Goal: Task Accomplishment & Management: Use online tool/utility

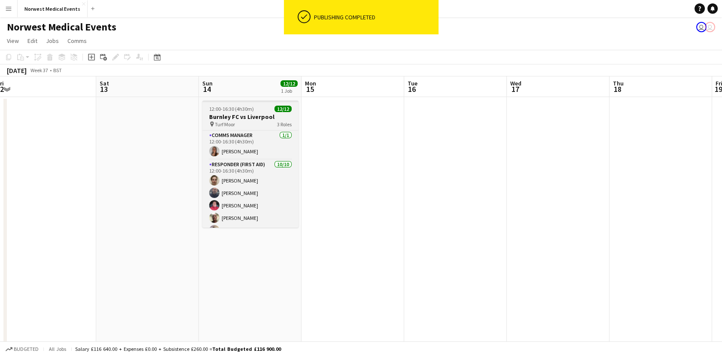
scroll to position [103, 0]
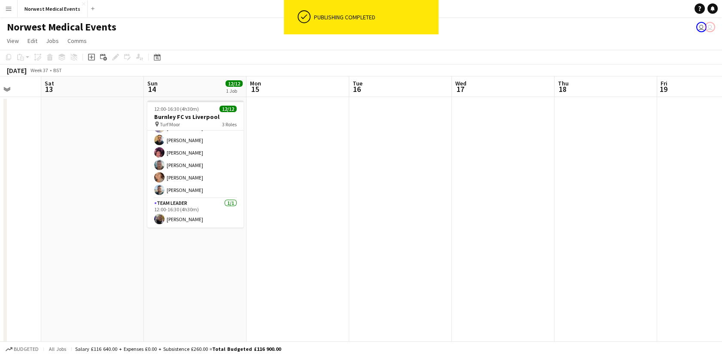
drag, startPoint x: 531, startPoint y: 232, endPoint x: 265, endPoint y: 259, distance: 267.6
click at [265, 259] on app-calendar-viewport "Tue 9 Wed 10 Thu 11 Fri 12 Sat 13 Sun 14 12/12 1 Job Mon 15 Tue 16 Wed 17 Thu 1…" at bounding box center [361, 310] width 722 height 469
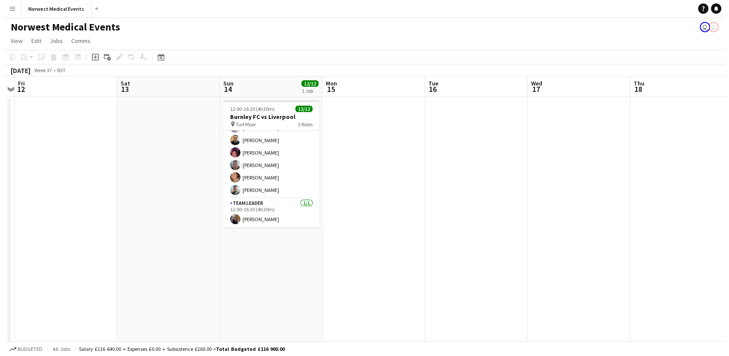
scroll to position [0, 194]
drag, startPoint x: 237, startPoint y: 250, endPoint x: 521, endPoint y: 281, distance: 285.5
click at [521, 281] on app-calendar-viewport "Wed 10 Thu 11 Fri 12 Sat 13 Sun 14 12/12 1 Job Mon 15 Tue 16 Wed 17 Thu 18 Fri …" at bounding box center [361, 310] width 722 height 469
click at [42, 6] on button "Norwest Medical Events Close" at bounding box center [53, 8] width 70 height 17
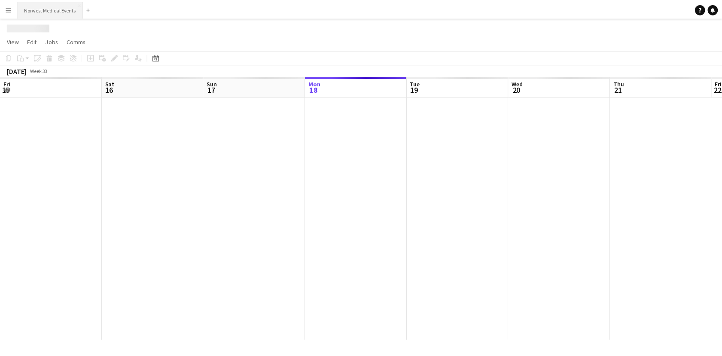
scroll to position [0, 205]
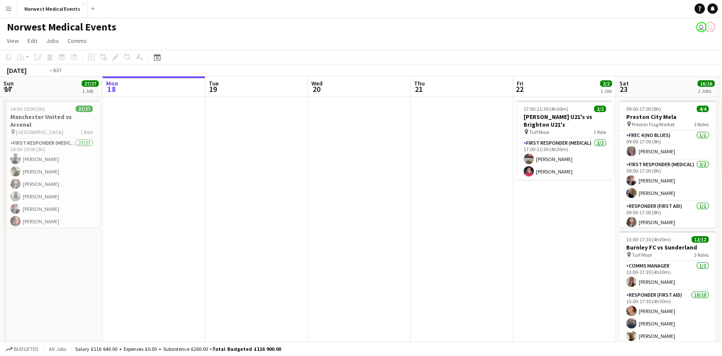
drag, startPoint x: 450, startPoint y: 176, endPoint x: 195, endPoint y: 206, distance: 256.4
click at [195, 206] on app-calendar-viewport "Fri 15 Sat 16 9/10 1 Job Sun 17 27/27 1 Job Mon 18 Tue 19 Wed 20 Thu 21 Fri 22 …" at bounding box center [361, 245] width 722 height 338
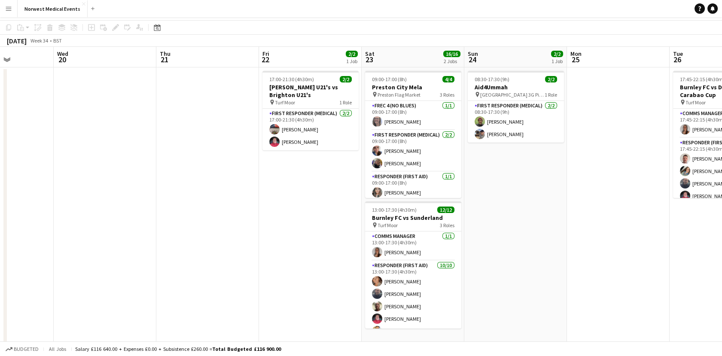
scroll to position [0, 0]
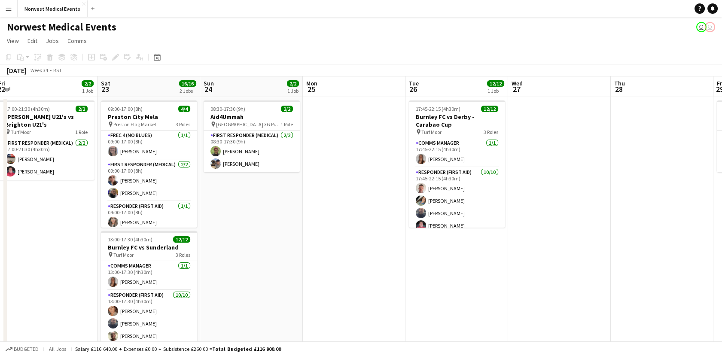
drag, startPoint x: 684, startPoint y: 305, endPoint x: 416, endPoint y: 310, distance: 267.6
click at [416, 310] on app-calendar-viewport "Tue 19 Wed 20 Thu 21 Fri 22 2/2 1 Job Sat 23 16/16 2 Jobs Sun 24 2/2 1 Job Mon …" at bounding box center [361, 245] width 722 height 338
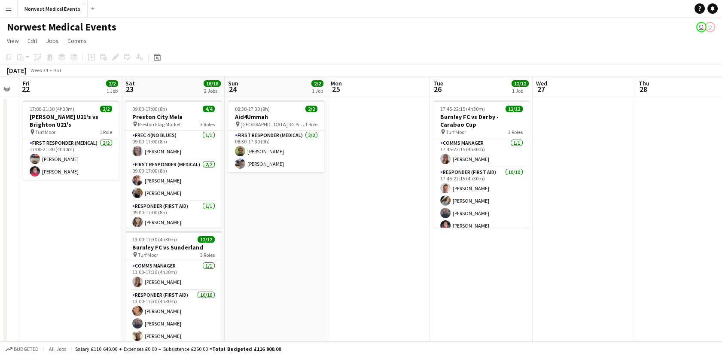
drag, startPoint x: 562, startPoint y: 274, endPoint x: 358, endPoint y: 279, distance: 204.1
click at [358, 279] on app-calendar-viewport "Tue 19 Wed 20 Thu 21 Fri 22 2/2 1 Job Sat 23 16/16 2 Jobs Sun 24 2/2 1 Job Mon …" at bounding box center [361, 245] width 722 height 338
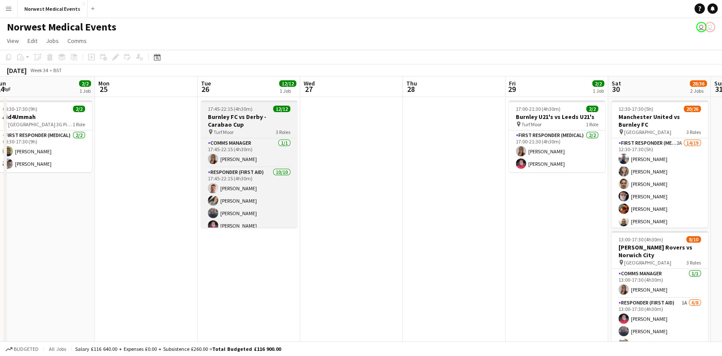
scroll to position [91, 0]
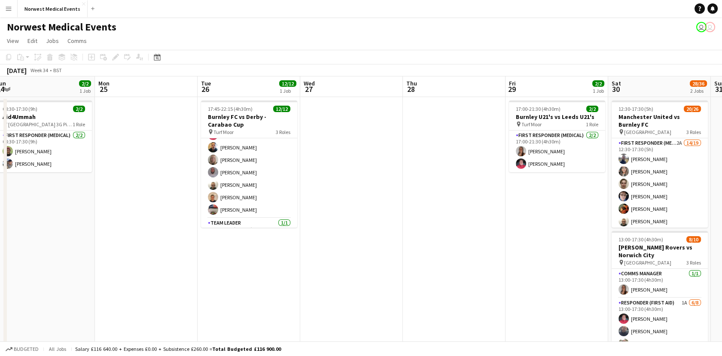
click at [540, 201] on app-date-cell "17:00-21:30 (4h30m) 2/2 Burnley U21's vs Leeds U21's pin Turf Moor 1 Role First…" at bounding box center [556, 236] width 103 height 278
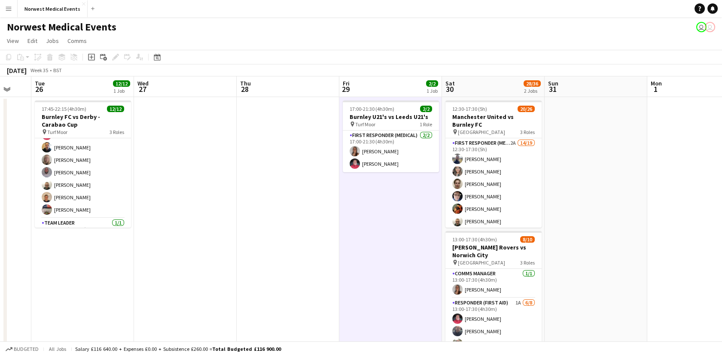
drag, startPoint x: 506, startPoint y: 256, endPoint x: 337, endPoint y: 249, distance: 169.3
click at [337, 249] on app-calendar-viewport "Sat 23 16/16 2 Jobs Sun 24 2/2 1 Job Mon 25 Tue 26 12/12 1 Job Wed 27 Thu 28 Fr…" at bounding box center [361, 245] width 722 height 338
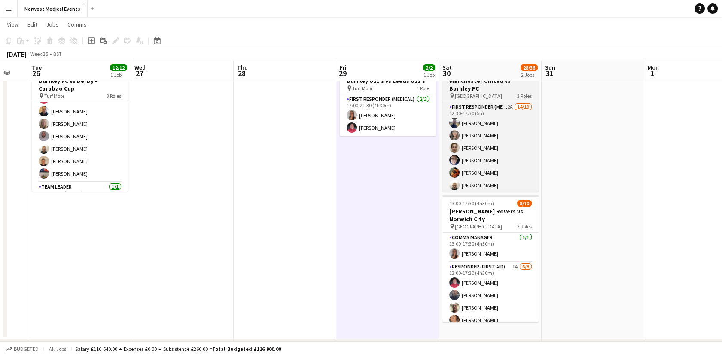
scroll to position [285, 0]
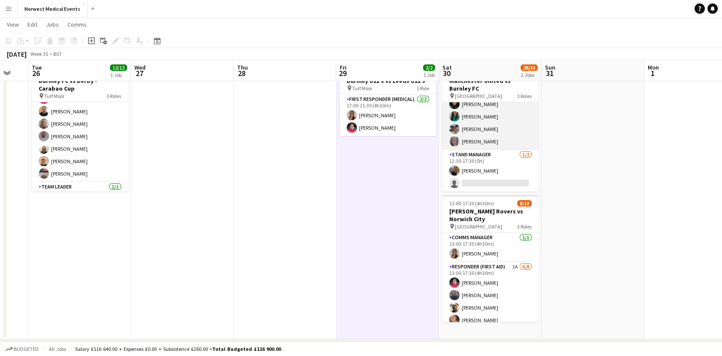
click at [499, 143] on app-card-role "Senior Responder (FREC 4 or Above) [DATE] 12:30-17:30 (5h) [PERSON_NAME] [PERSO…" at bounding box center [490, 110] width 96 height 79
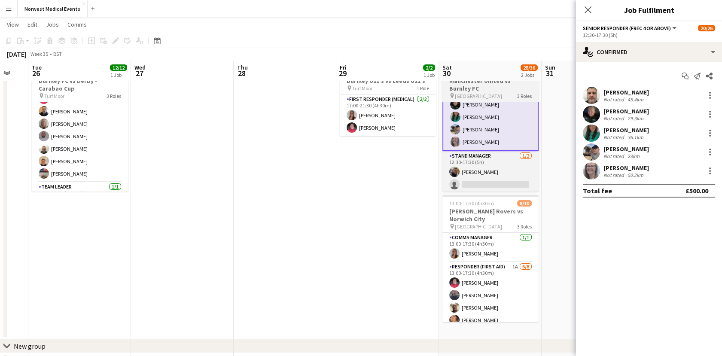
scroll to position [43, 0]
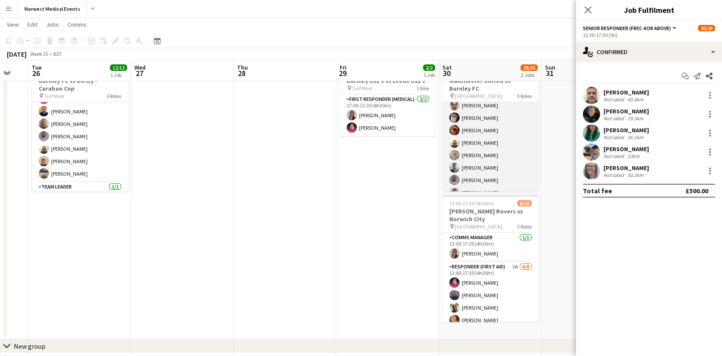
click at [514, 131] on app-card-role "First Responder (Medical) 2A 14/19 12:30-17:30 (5h) [PERSON_NAME] [PERSON_NAME]…" at bounding box center [490, 186] width 96 height 253
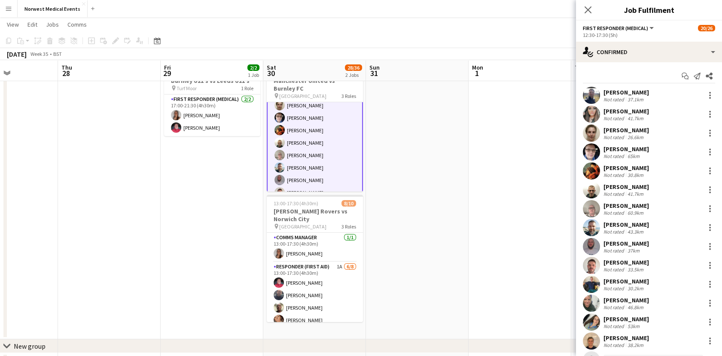
drag, startPoint x: 557, startPoint y: 201, endPoint x: 365, endPoint y: 211, distance: 192.7
click at [365, 211] on app-calendar-viewport "Sat 23 16/16 2 Jobs Sun 24 2/2 1 Job Mon 25 Tue 26 12/12 1 Job Wed 27 Thu 28 Fr…" at bounding box center [361, 188] width 722 height 380
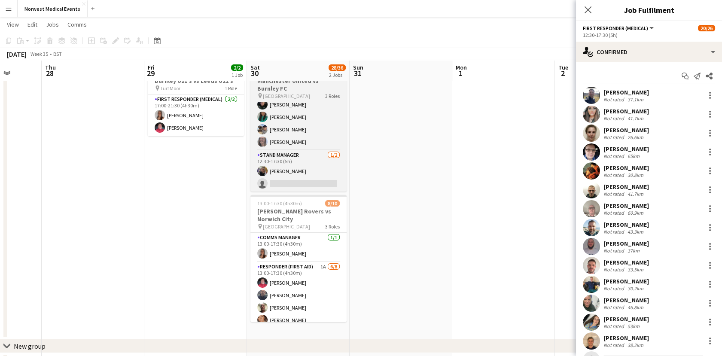
scroll to position [0, 0]
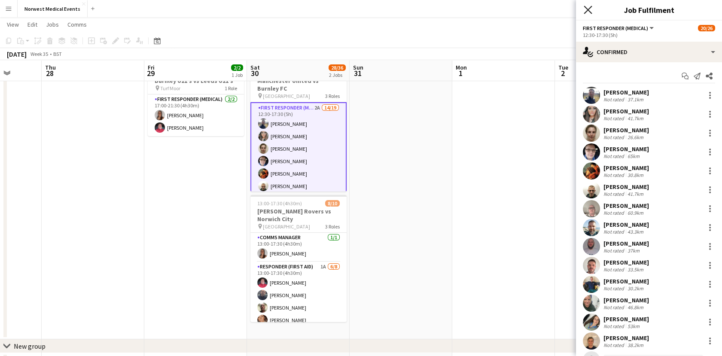
click at [588, 9] on icon at bounding box center [588, 10] width 8 height 8
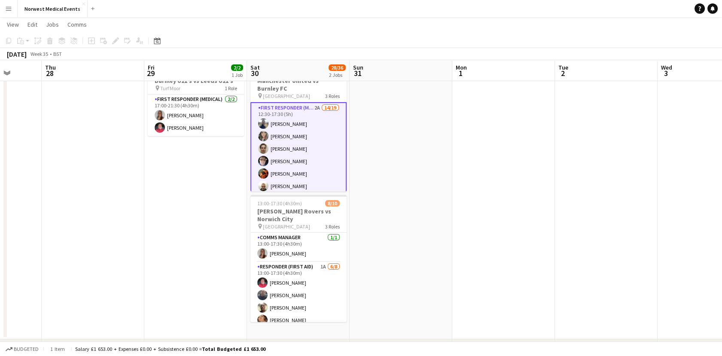
drag, startPoint x: 543, startPoint y: 167, endPoint x: 342, endPoint y: 180, distance: 200.9
click at [342, 180] on app-calendar-viewport "Mon 25 Tue 26 12/12 1 Job Wed 27 Thu 28 Fri 29 2/2 1 Job Sat 30 28/36 2 Jobs Su…" at bounding box center [361, 188] width 722 height 380
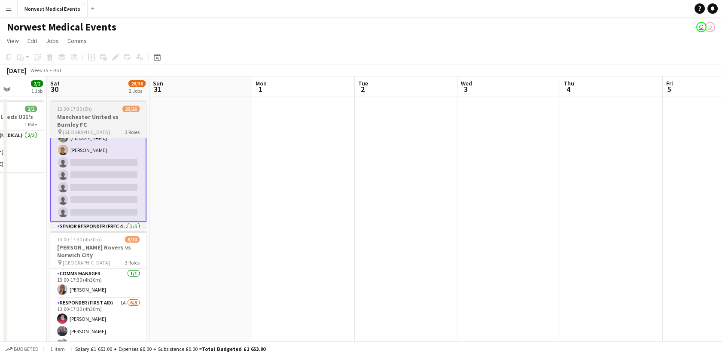
scroll to position [286, 0]
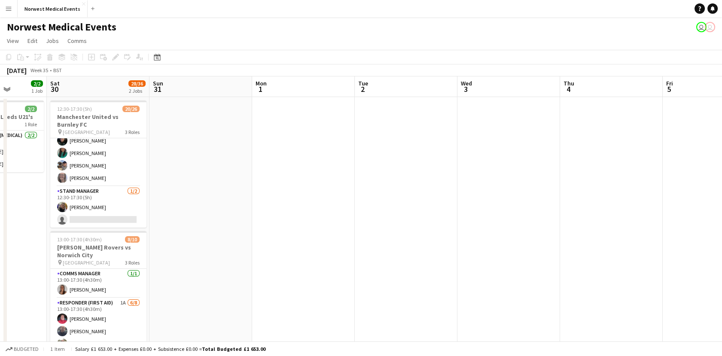
drag, startPoint x: 447, startPoint y: 185, endPoint x: 182, endPoint y: 170, distance: 265.4
click at [182, 170] on app-calendar-viewport "Wed 27 Thu 28 Fri 29 2/2 1 Job Sat 30 28/36 2 Jobs Sun 31 Mon 1 Tue 2 Wed 3 Thu…" at bounding box center [361, 245] width 722 height 338
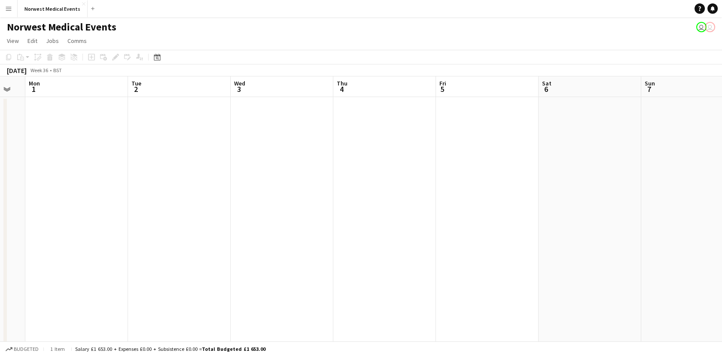
drag, startPoint x: 499, startPoint y: 195, endPoint x: 160, endPoint y: 192, distance: 338.8
click at [160, 192] on app-calendar-viewport "Fri 29 2/2 1 Job Sat 30 28/36 2 Jobs Sun 31 Mon 1 Tue 2 Wed 3 Thu 4 Fri 5 Sat 6…" at bounding box center [361, 245] width 722 height 338
drag, startPoint x: 475, startPoint y: 211, endPoint x: 194, endPoint y: 192, distance: 282.0
click at [194, 192] on app-calendar-viewport "Mon 1 Tue 2 Wed 3 Thu 4 Fri 5 Sat 6 Sun 7 Mon 8 Tue 9 Wed 10 Thu 11 Fri 12 Sat …" at bounding box center [361, 245] width 722 height 338
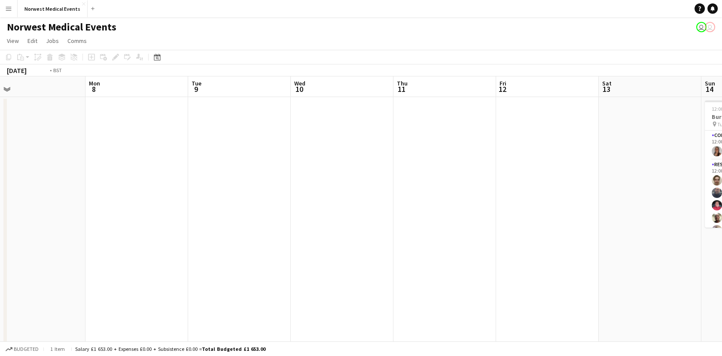
drag, startPoint x: 494, startPoint y: 192, endPoint x: 174, endPoint y: 179, distance: 320.2
click at [174, 179] on app-calendar-viewport "Wed 3 Thu 4 Fri 5 Sat 6 Sun 7 Mon 8 Tue 9 Wed 10 Thu 11 Fri 12 Sat 13 Sun 14 12…" at bounding box center [361, 245] width 722 height 338
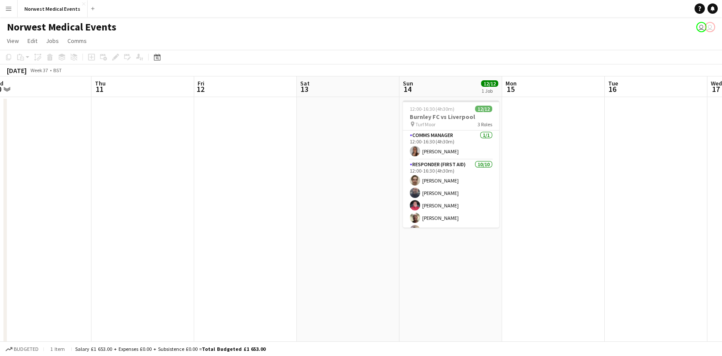
scroll to position [0, 340]
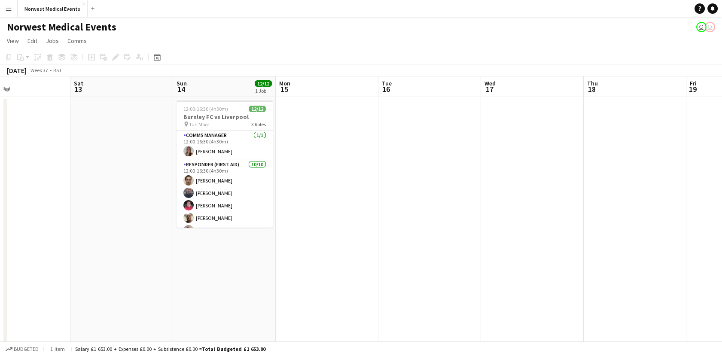
drag, startPoint x: 404, startPoint y: 228, endPoint x: 196, endPoint y: 226, distance: 208.3
click at [196, 226] on app-calendar-viewport "Tue 9 Wed 10 Thu 11 Fri 12 Sat 13 Sun 14 12/12 1 Job Mon 15 Tue 16 Wed 17 Thu 1…" at bounding box center [361, 310] width 722 height 469
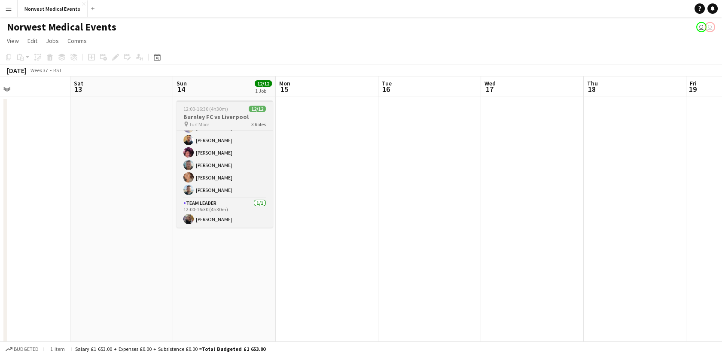
scroll to position [0, 0]
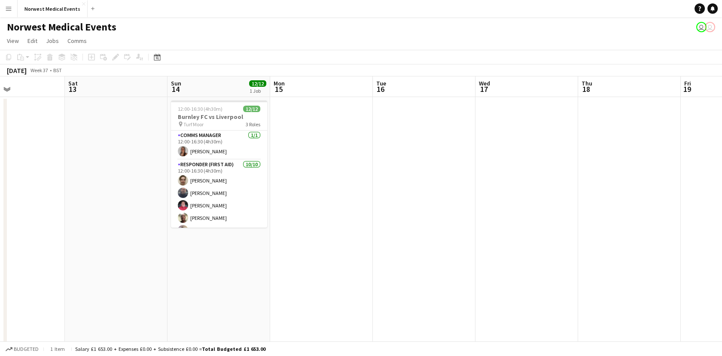
drag, startPoint x: 414, startPoint y: 194, endPoint x: 186, endPoint y: 184, distance: 227.8
click at [186, 184] on app-calendar-viewport "Tue 9 Wed 10 Thu 11 Fri 12 Sat 13 Sun 14 12/12 1 Job Mon 15 Tue 16 Wed 17 Thu 1…" at bounding box center [361, 310] width 722 height 469
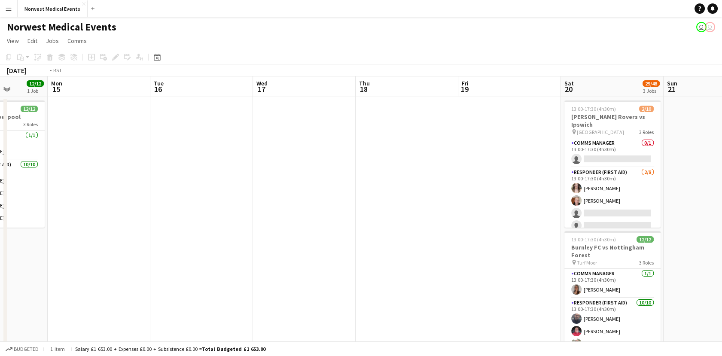
drag, startPoint x: 393, startPoint y: 191, endPoint x: 180, endPoint y: 191, distance: 212.6
click at [180, 191] on app-calendar-viewport "Thu 11 Fri 12 Sat 13 Sun 14 12/12 1 Job Mon 15 Tue 16 Wed 17 Thu 18 Fri 19 Sat …" at bounding box center [361, 310] width 722 height 469
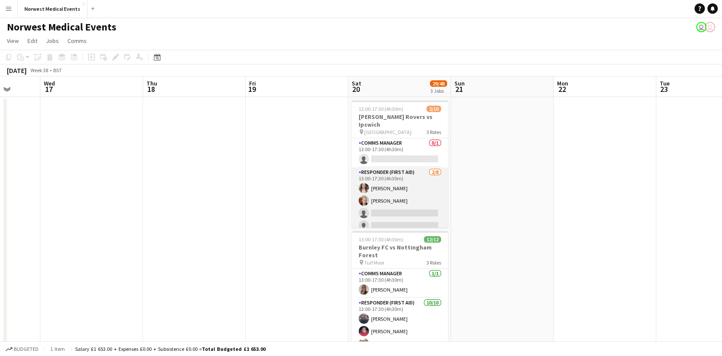
click at [407, 193] on app-card-role "Responder (First Aid) [DATE] 13:00-17:30 (4h30m) [PERSON_NAME] [PERSON_NAME] si…" at bounding box center [400, 225] width 96 height 116
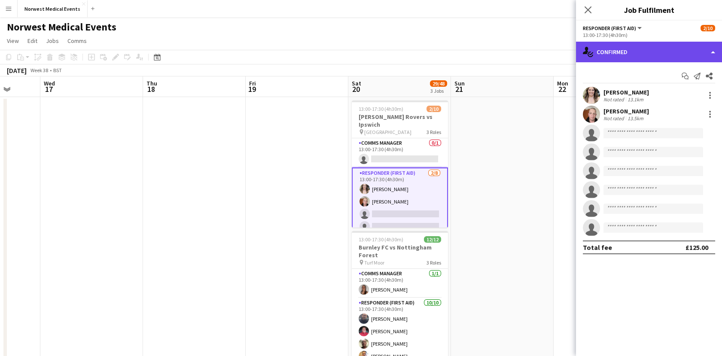
click at [642, 51] on div "single-neutral-actions-check-2 Confirmed" at bounding box center [649, 52] width 146 height 21
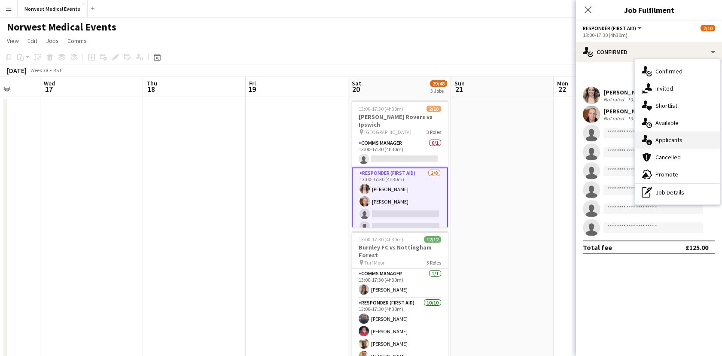
click at [673, 135] on div "single-neutral-actions-information Applicants" at bounding box center [677, 139] width 85 height 17
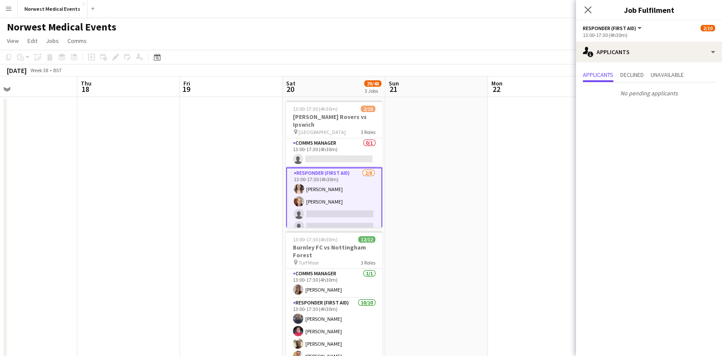
drag, startPoint x: 507, startPoint y: 225, endPoint x: 440, endPoint y: 232, distance: 67.4
click at [440, 232] on app-calendar-viewport "Sun 14 12/12 1 Job Mon 15 Tue 16 Wed 17 Thu 18 Fri 19 Sat 20 29/48 3 Jobs Sun 2…" at bounding box center [361, 310] width 722 height 469
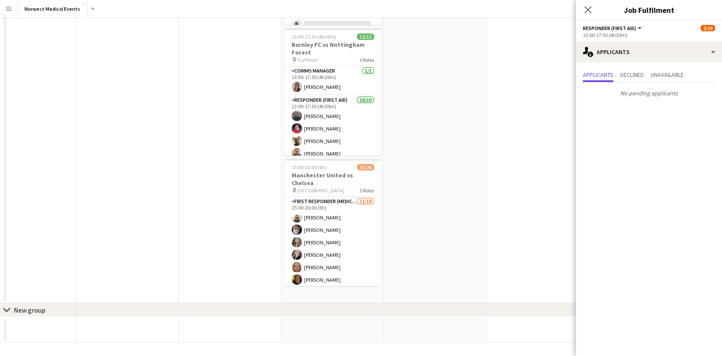
scroll to position [203, 0]
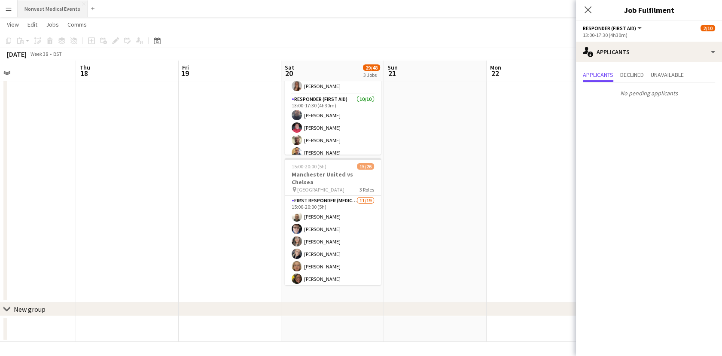
click at [58, 8] on button "Norwest Medical Events Close" at bounding box center [53, 8] width 70 height 17
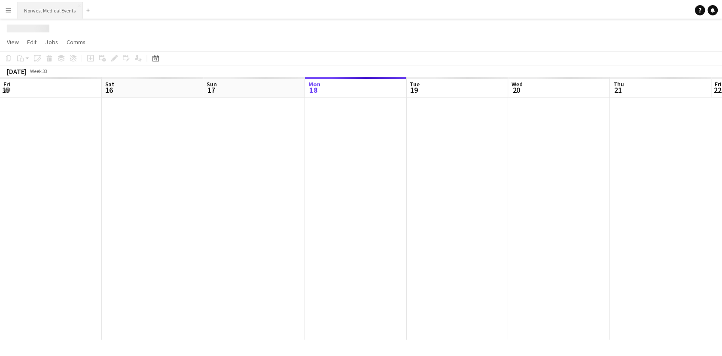
scroll to position [0, 205]
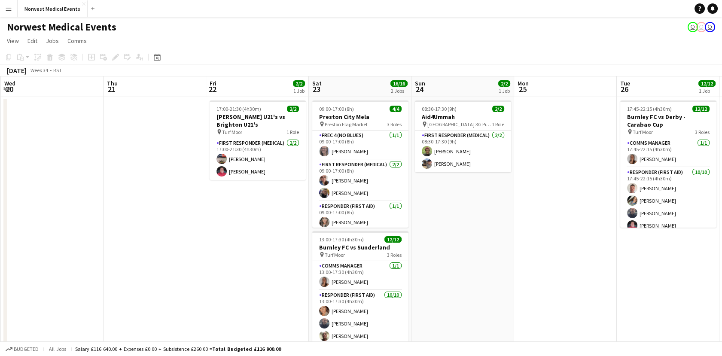
drag, startPoint x: 560, startPoint y: 260, endPoint x: 246, endPoint y: 251, distance: 314.0
click at [246, 251] on app-calendar-viewport "Sun 17 27/27 1 Job Mon 18 Tue 19 Wed 20 Thu 21 Fri 22 2/2 1 Job Sat 23 16/16 2 …" at bounding box center [361, 245] width 722 height 338
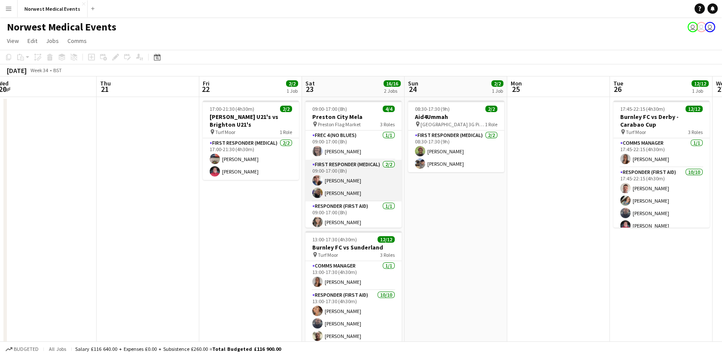
click at [359, 180] on app-card-role "First Responder (Medical) [DATE] 09:00-17:00 (8h) [PERSON_NAME] [PERSON_NAME]" at bounding box center [353, 181] width 96 height 42
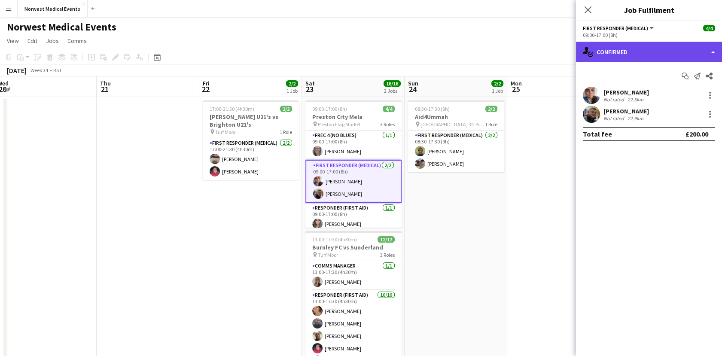
click at [666, 58] on div "single-neutral-actions-check-2 Confirmed" at bounding box center [649, 52] width 146 height 21
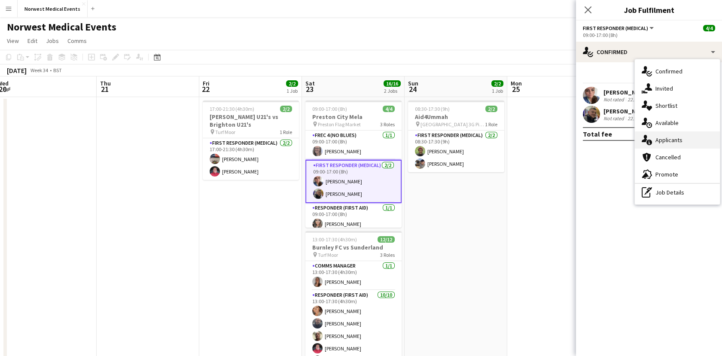
click at [694, 143] on div "single-neutral-actions-information Applicants" at bounding box center [677, 139] width 85 height 17
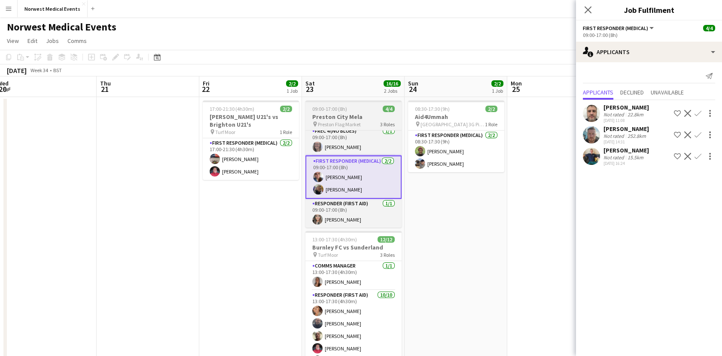
scroll to position [0, 0]
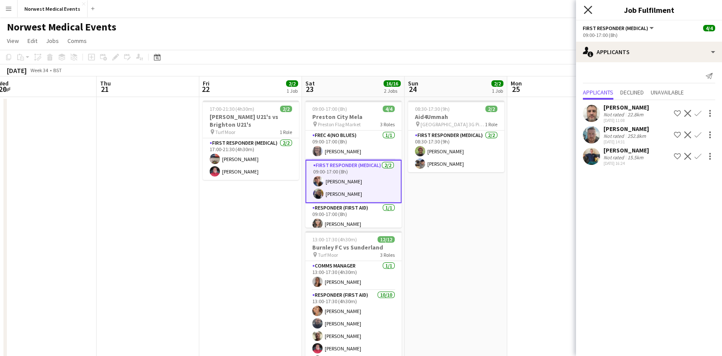
click at [587, 10] on icon at bounding box center [588, 10] width 8 height 8
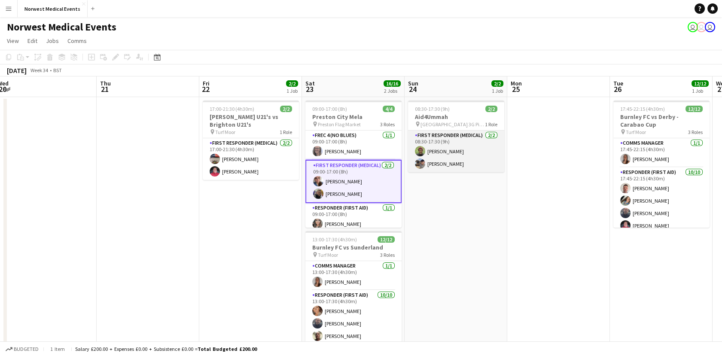
click at [437, 149] on app-card-role "First Responder (Medical) [DATE] 08:30-17:30 (9h) [PERSON_NAME] [PERSON_NAME]" at bounding box center [456, 152] width 96 height 42
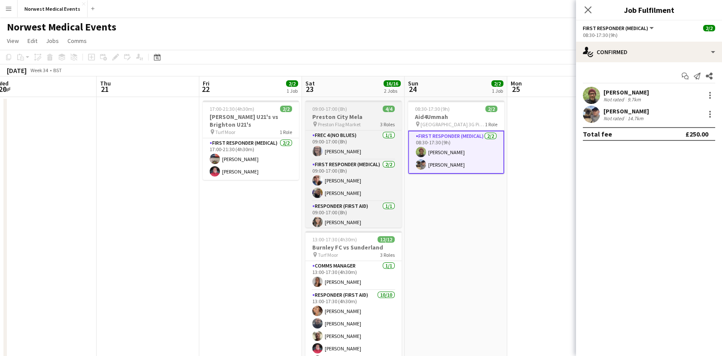
click at [355, 122] on span "Preston Flag Market" at bounding box center [339, 124] width 43 height 6
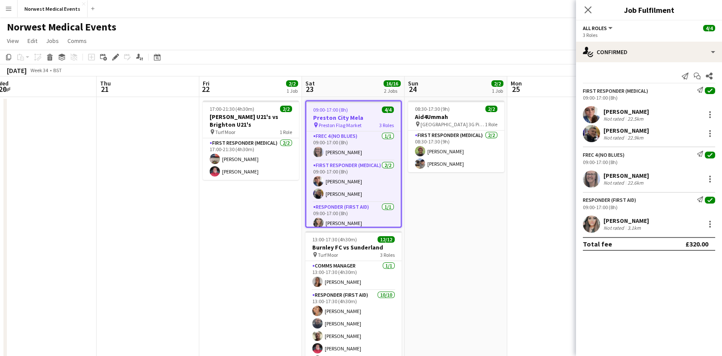
click at [513, 277] on app-date-cell at bounding box center [558, 236] width 103 height 278
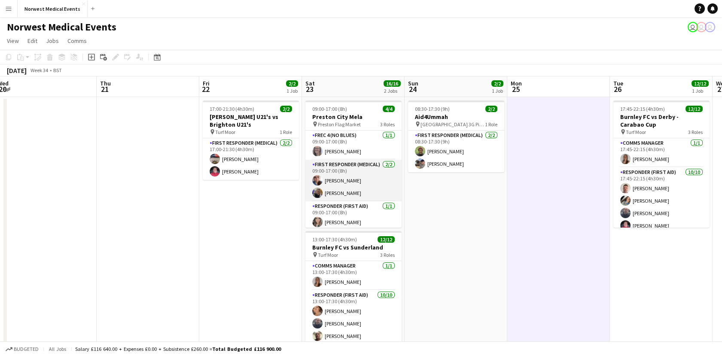
click at [325, 180] on app-card-role "First Responder (Medical) [DATE] 09:00-17:00 (8h) [PERSON_NAME] [PERSON_NAME]" at bounding box center [353, 181] width 96 height 42
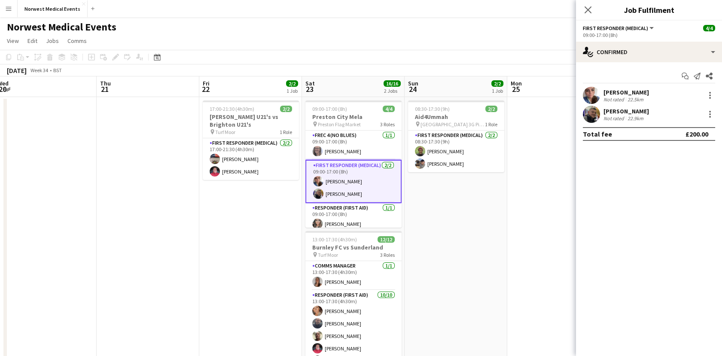
click at [434, 196] on app-date-cell "08:30-17:30 (9h) 2/2 Aid4Ummah pin [GEOGRAPHIC_DATA] 3G Pitches 1 Role First Re…" at bounding box center [456, 236] width 103 height 278
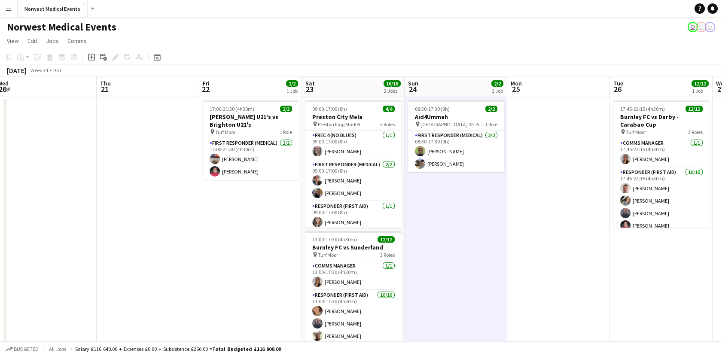
drag, startPoint x: 587, startPoint y: 204, endPoint x: 351, endPoint y: 201, distance: 236.6
click at [351, 201] on app-calendar-viewport "Sun 17 27/27 1 Job Mon 18 Tue 19 Wed 20 Thu 21 Fri 22 2/2 1 Job Sat 23 16/16 2 …" at bounding box center [361, 245] width 722 height 338
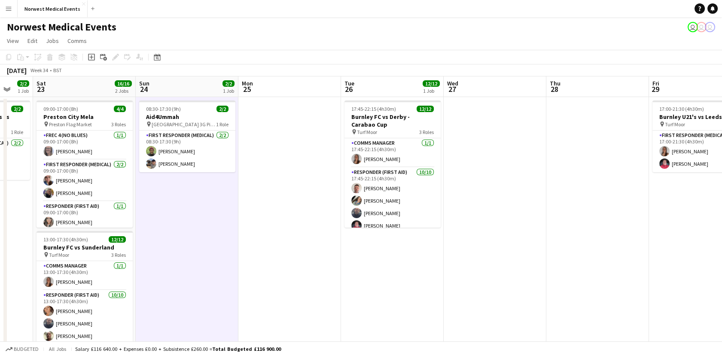
drag, startPoint x: 550, startPoint y: 250, endPoint x: 305, endPoint y: 235, distance: 245.2
click at [305, 235] on app-calendar-viewport "Wed 20 Thu 21 Fri 22 2/2 1 Job Sat 23 16/16 2 Jobs Sun 24 2/2 1 Job Mon 25 Tue …" at bounding box center [361, 245] width 722 height 338
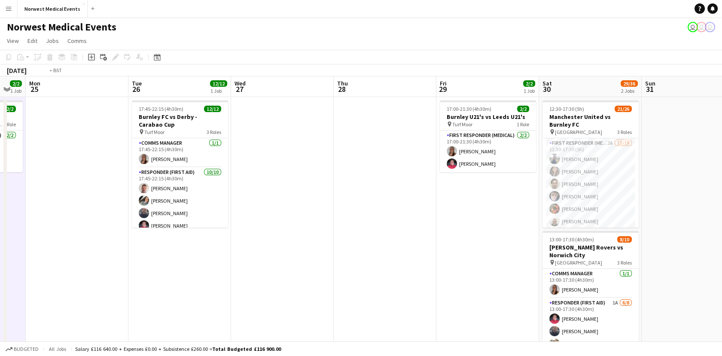
drag, startPoint x: 469, startPoint y: 293, endPoint x: 273, endPoint y: 242, distance: 202.5
click at [273, 242] on app-calendar-viewport "Fri 22 2/2 1 Job Sat 23 16/16 2 Jobs Sun 24 2/2 1 Job Mon 25 Tue 26 12/12 1 Job…" at bounding box center [361, 245] width 722 height 338
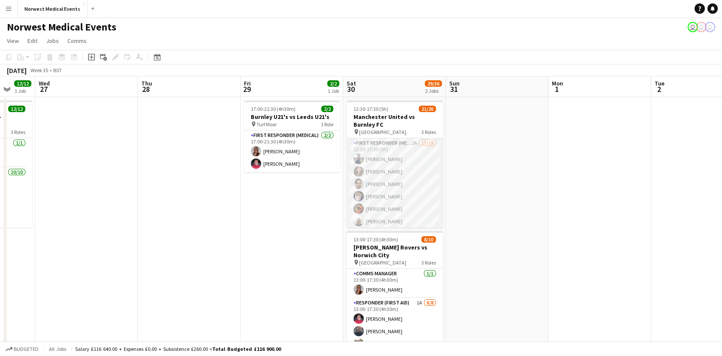
click at [425, 162] on app-card-role "First Responder (Medical) 2A 15/19 12:30-17:30 (5h) [PERSON_NAME] [PERSON_NAME]…" at bounding box center [395, 264] width 96 height 253
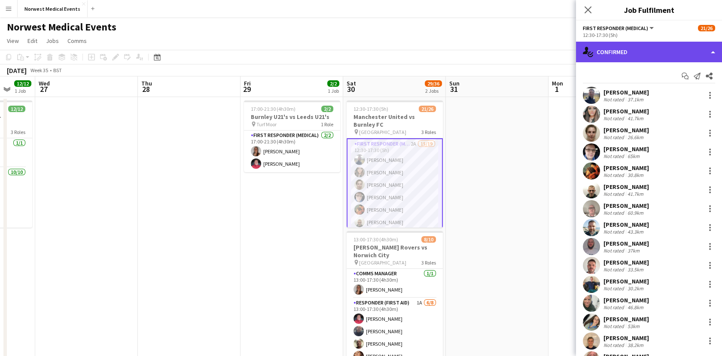
click at [600, 43] on div "single-neutral-actions-check-2 Confirmed" at bounding box center [649, 52] width 146 height 21
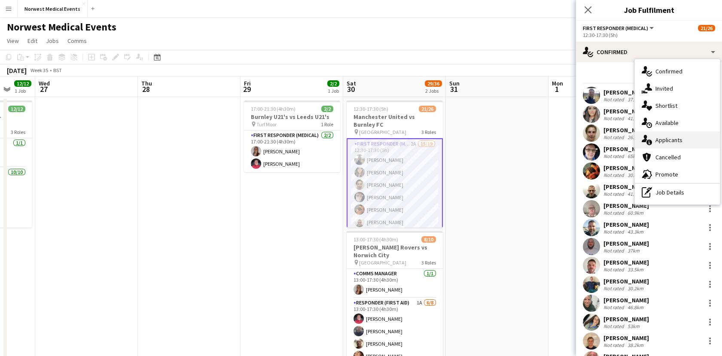
click at [668, 145] on div "single-neutral-actions-information Applicants" at bounding box center [677, 139] width 85 height 17
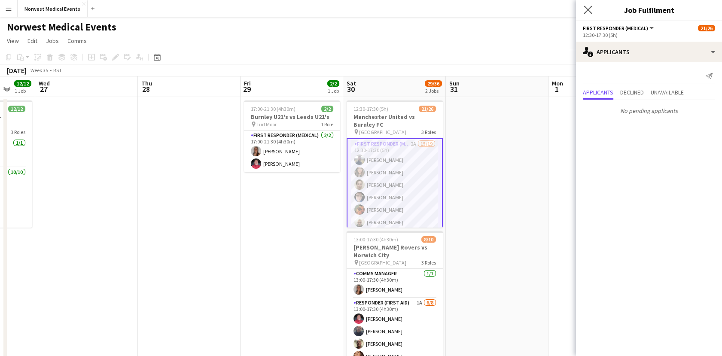
click at [584, 12] on icon "Close pop-in" at bounding box center [588, 10] width 8 height 8
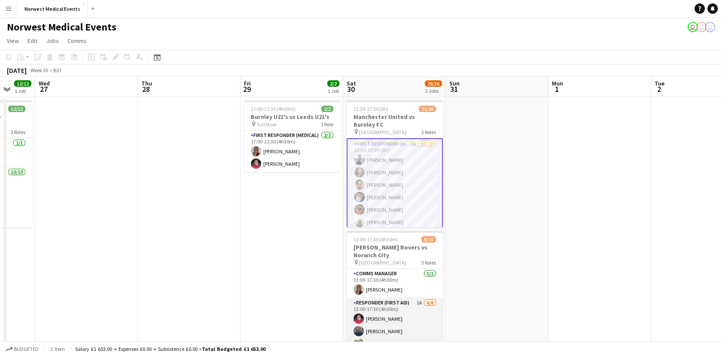
click at [393, 319] on app-card-role "Responder (First Aid) 1A [DATE] 13:00-17:30 (4h30m) [PERSON_NAME] [PERSON_NAME]…" at bounding box center [395, 356] width 96 height 116
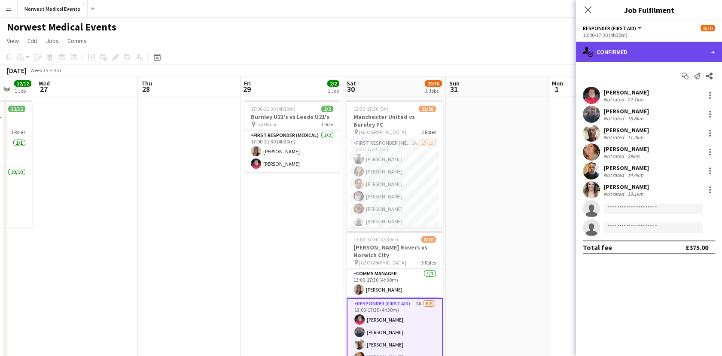
click at [607, 46] on div "single-neutral-actions-check-2 Confirmed" at bounding box center [649, 52] width 146 height 21
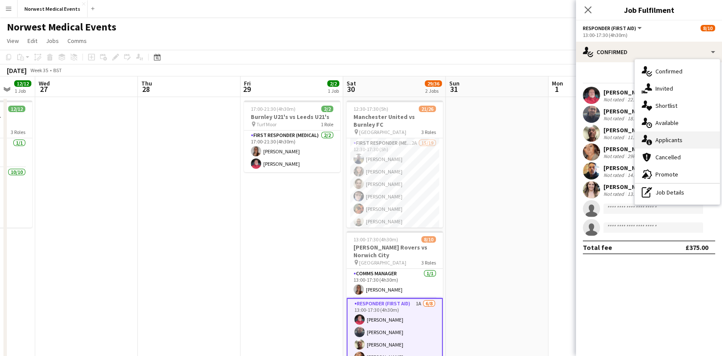
click at [654, 135] on div "single-neutral-actions-information Applicants" at bounding box center [677, 139] width 85 height 17
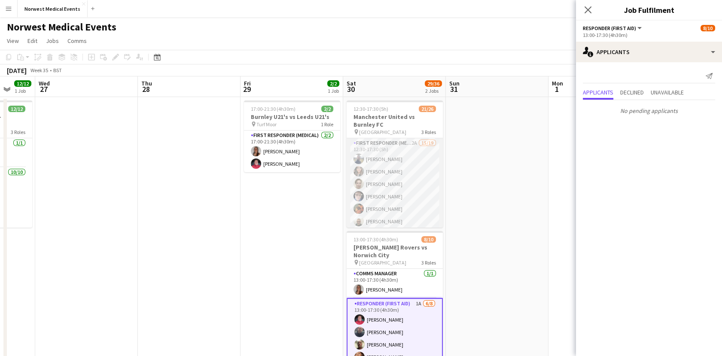
click at [405, 152] on app-card-role "First Responder (Medical) 2A 15/19 12:30-17:30 (5h) [PERSON_NAME] [PERSON_NAME]…" at bounding box center [395, 264] width 96 height 253
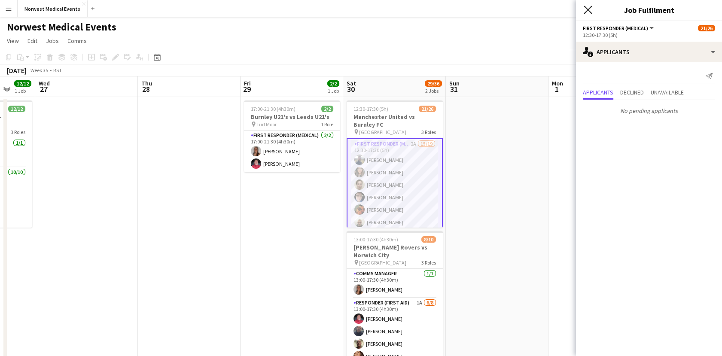
click at [585, 12] on icon "Close pop-in" at bounding box center [588, 10] width 8 height 8
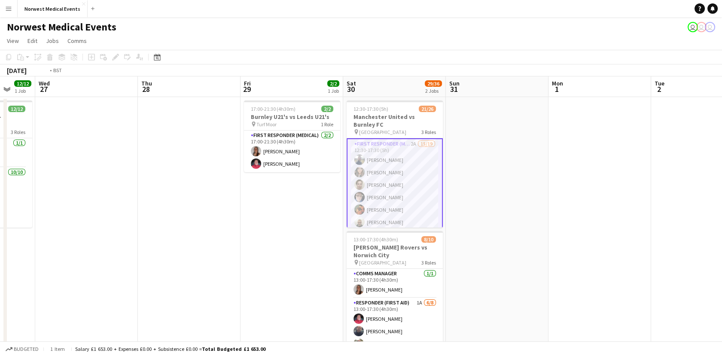
drag, startPoint x: 214, startPoint y: 195, endPoint x: 429, endPoint y: 235, distance: 219.4
click at [429, 235] on app-calendar-viewport "Sun 24 2/2 1 Job Mon 25 Tue 26 12/12 1 Job Wed 27 Thu 28 Fri 29 2/2 1 Job Sat 3…" at bounding box center [361, 245] width 722 height 338
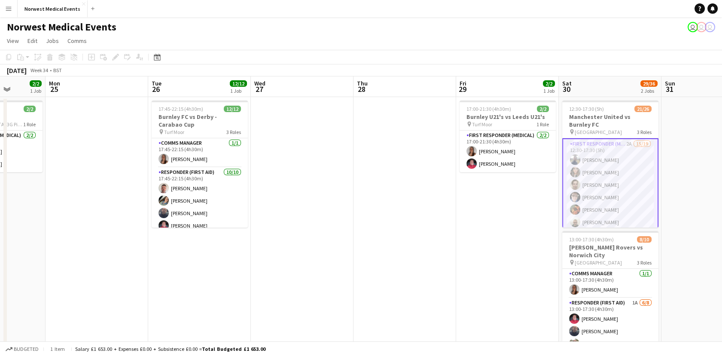
drag, startPoint x: 300, startPoint y: 225, endPoint x: 451, endPoint y: 254, distance: 153.8
click at [451, 254] on app-calendar-viewport "Fri 22 2/2 1 Job Sat 23 16/16 2 Jobs Sun 24 2/2 1 Job Mon 25 Tue 26 12/12 1 Job…" at bounding box center [361, 245] width 722 height 338
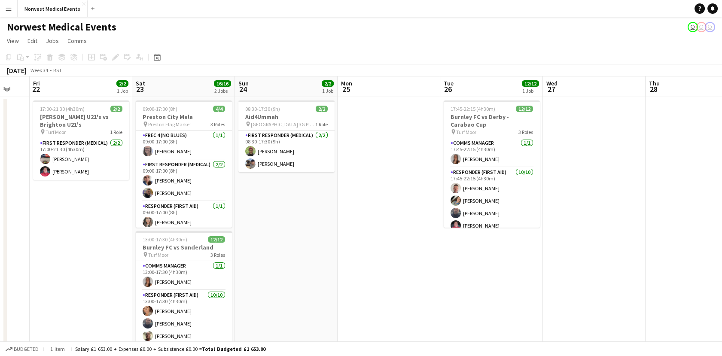
drag, startPoint x: 258, startPoint y: 240, endPoint x: 405, endPoint y: 287, distance: 155.1
click at [405, 287] on app-calendar-viewport "Wed 20 Thu 21 Fri 22 2/2 1 Job Sat 23 16/16 2 Jobs Sun 24 2/2 1 Job Mon 25 Tue …" at bounding box center [361, 245] width 722 height 338
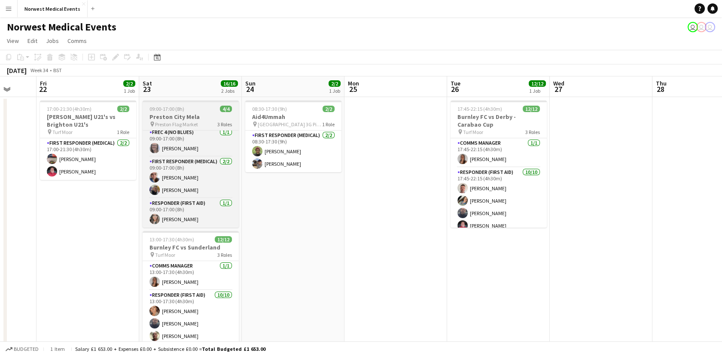
scroll to position [0, 0]
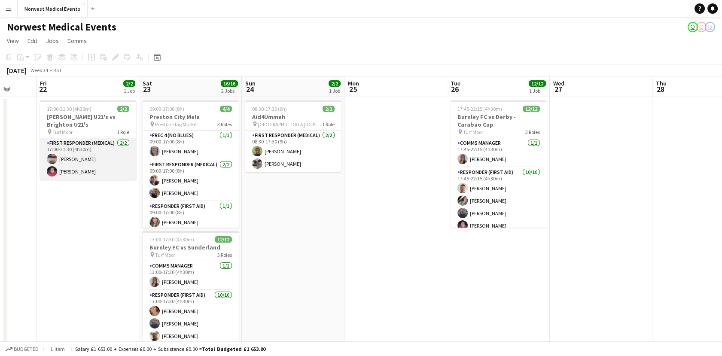
click at [75, 170] on app-card-role "First Responder (Medical) [DATE] 17:00-21:30 (4h30m) [PERSON_NAME] [PERSON_NAME]" at bounding box center [88, 159] width 96 height 42
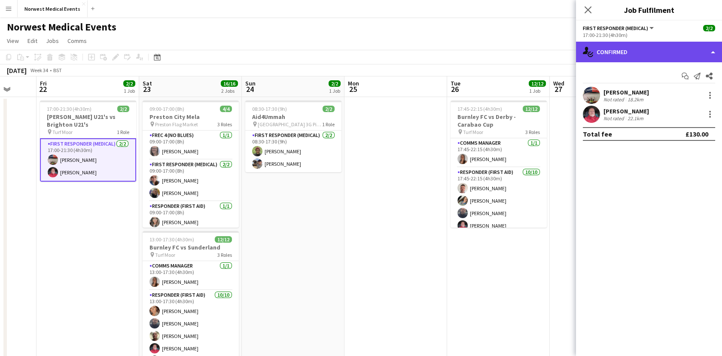
click at [649, 42] on div "single-neutral-actions-check-2 Confirmed" at bounding box center [649, 52] width 146 height 21
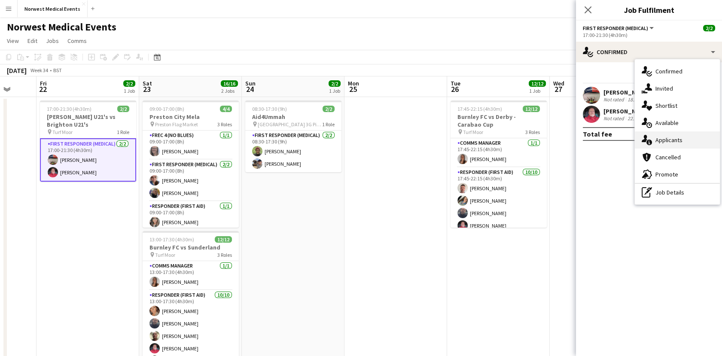
click at [672, 137] on div "single-neutral-actions-information Applicants" at bounding box center [677, 139] width 85 height 17
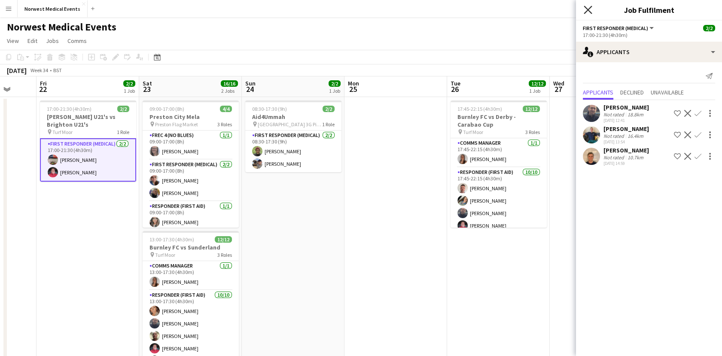
click at [590, 11] on icon "Close pop-in" at bounding box center [588, 10] width 8 height 8
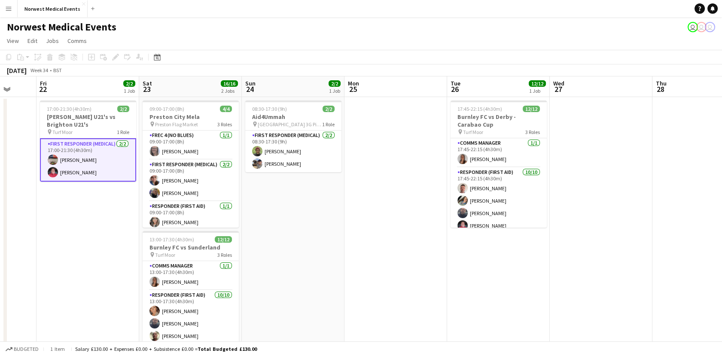
drag, startPoint x: 637, startPoint y: 236, endPoint x: 409, endPoint y: 227, distance: 228.2
click at [409, 227] on app-calendar-viewport "Tue 19 Wed 20 Thu 21 Fri 22 2/2 1 Job Sat 23 16/16 2 Jobs Sun 24 2/2 1 Job Mon …" at bounding box center [361, 245] width 722 height 338
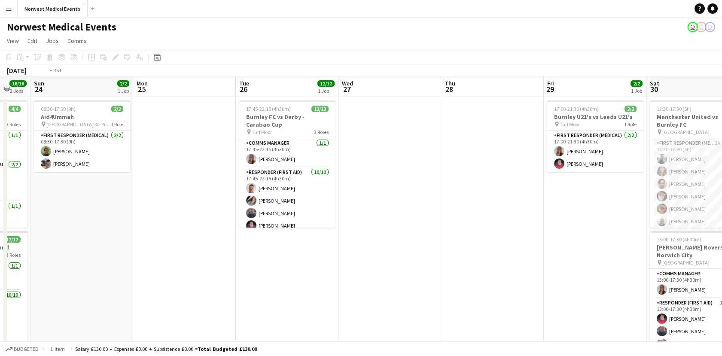
drag, startPoint x: 625, startPoint y: 274, endPoint x: 434, endPoint y: 251, distance: 193.0
click at [434, 251] on app-calendar-viewport "Thu 21 Fri 22 2/2 1 Job Sat 23 16/16 2 Jobs Sun 24 2/2 1 Job Mon 25 Tue 26 12/1…" at bounding box center [361, 245] width 722 height 338
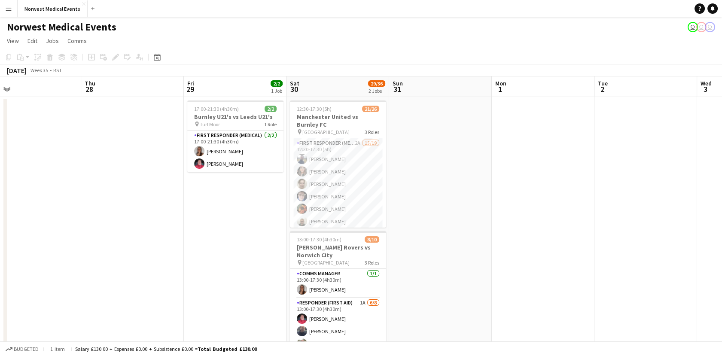
drag, startPoint x: 594, startPoint y: 246, endPoint x: 441, endPoint y: 230, distance: 153.7
click at [441, 230] on app-calendar-viewport "Sat 23 16/16 2 Jobs Sun 24 2/2 1 Job Mon 25 Tue 26 12/12 1 Job Wed 27 Thu 28 Fr…" at bounding box center [361, 245] width 722 height 338
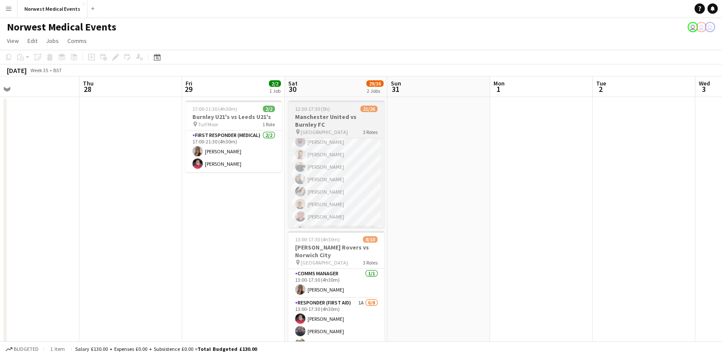
scroll to position [108, 0]
click at [356, 177] on app-card-role "First Responder (Medical) 2A 15/19 12:30-17:30 (5h) [PERSON_NAME] [PERSON_NAME]…" at bounding box center [336, 156] width 96 height 253
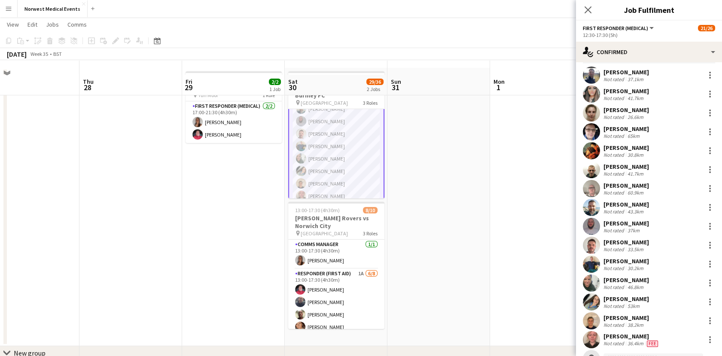
scroll to position [72, 0]
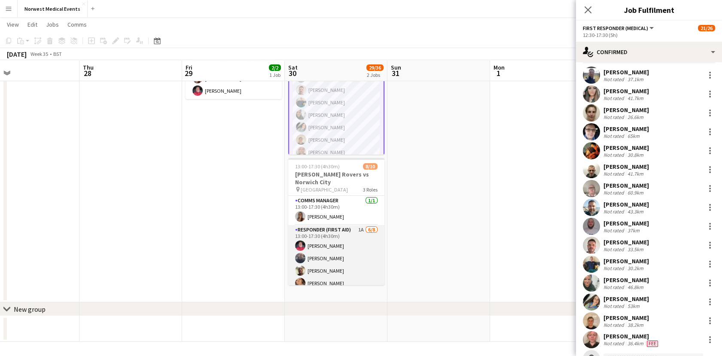
click at [342, 247] on app-card-role "Responder (First Aid) 1A [DATE] 13:00-17:30 (4h30m) [PERSON_NAME] [PERSON_NAME]…" at bounding box center [336, 283] width 96 height 116
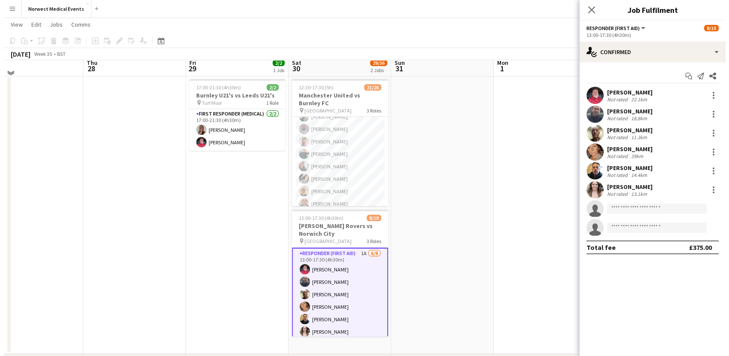
scroll to position [0, 0]
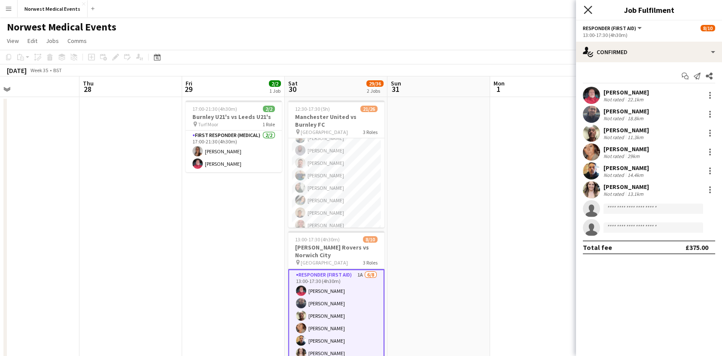
click at [584, 12] on icon "Close pop-in" at bounding box center [588, 10] width 8 height 8
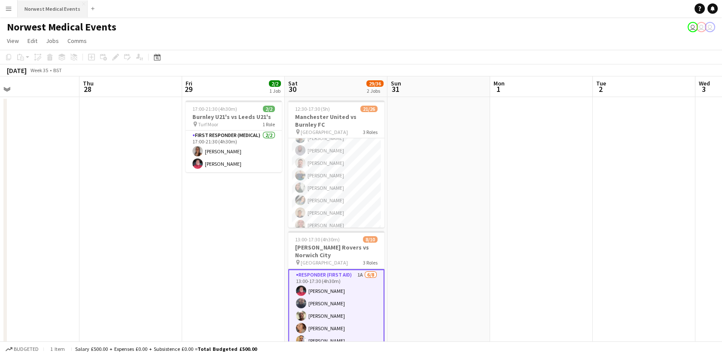
click at [36, 2] on button "Norwest Medical Events Close" at bounding box center [53, 8] width 70 height 17
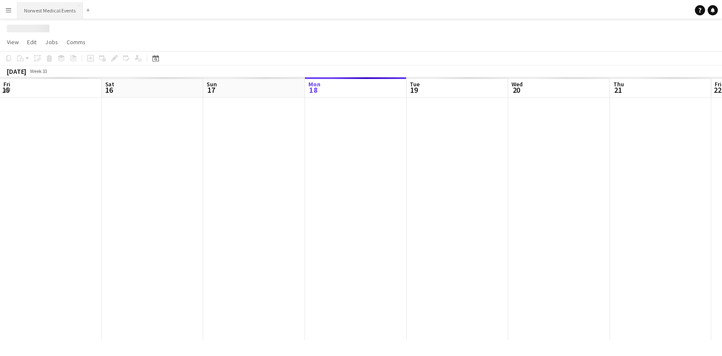
scroll to position [0, 205]
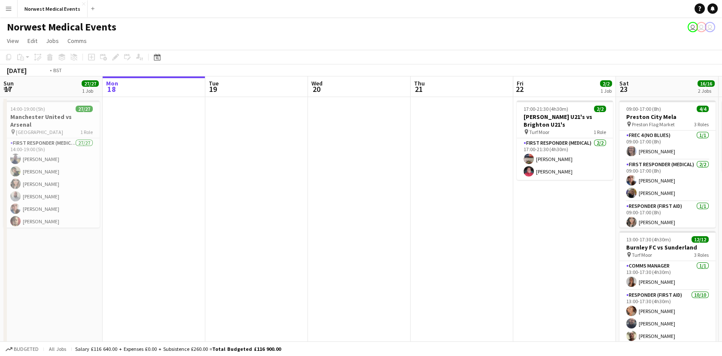
drag, startPoint x: 421, startPoint y: 236, endPoint x: 247, endPoint y: 251, distance: 175.0
click at [247, 251] on app-calendar-viewport "Fri 15 Sat 16 9/10 1 Job Sun 17 27/27 1 Job Mon 18 Tue 19 Wed 20 Thu 21 Fri 22 …" at bounding box center [361, 245] width 722 height 338
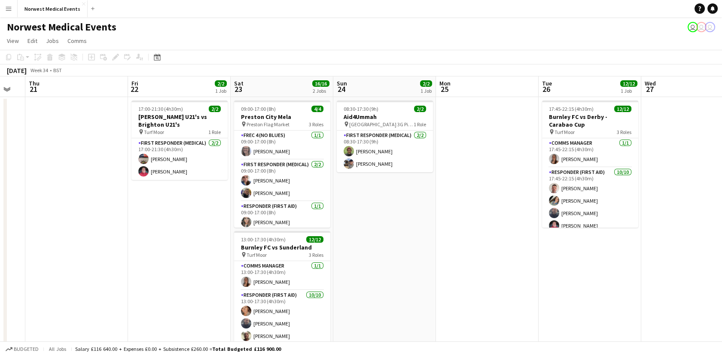
drag, startPoint x: 599, startPoint y: 291, endPoint x: 374, endPoint y: 280, distance: 224.4
click at [374, 280] on app-calendar-viewport "Sun 17 27/27 1 Job Mon 18 Tue 19 Wed 20 Thu 21 Fri 22 2/2 1 Job Sat 23 16/16 2 …" at bounding box center [361, 245] width 722 height 338
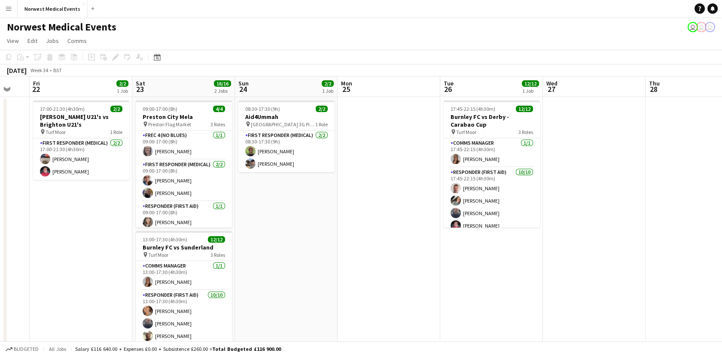
scroll to position [0, 281]
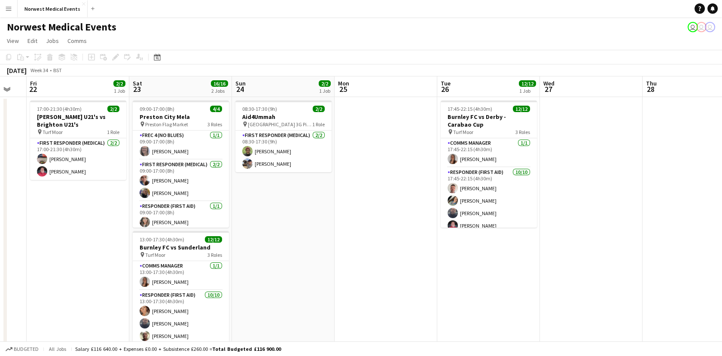
drag, startPoint x: 509, startPoint y: 301, endPoint x: 422, endPoint y: 295, distance: 87.8
click at [422, 295] on app-calendar-viewport "Tue 19 Wed 20 Thu 21 Fri 22 2/2 1 Job Sat 23 16/16 2 Jobs Sun 24 2/2 1 Job Mon …" at bounding box center [361, 245] width 722 height 338
